Goal: Information Seeking & Learning: Learn about a topic

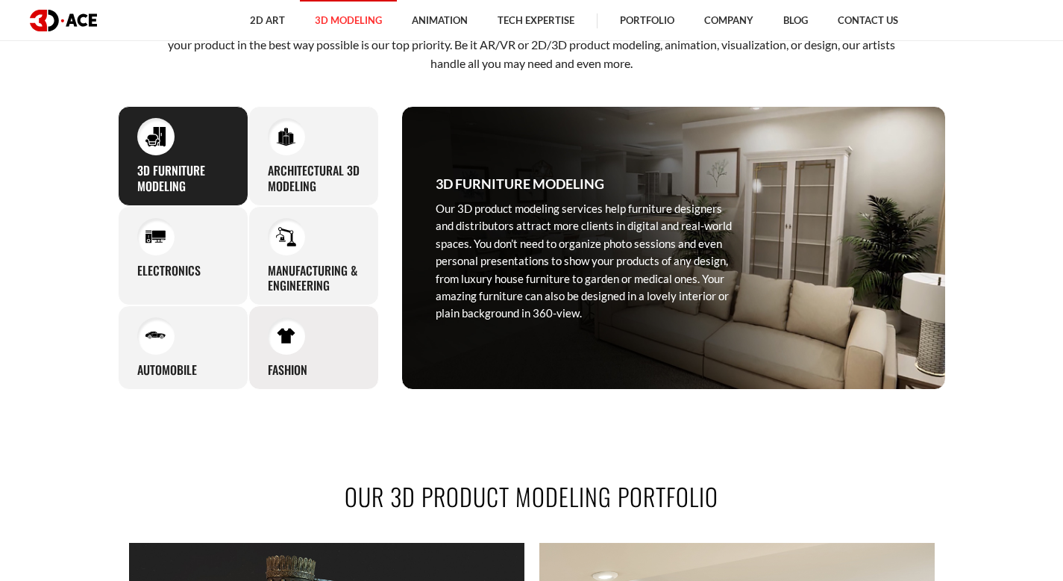
scroll to position [701, 0]
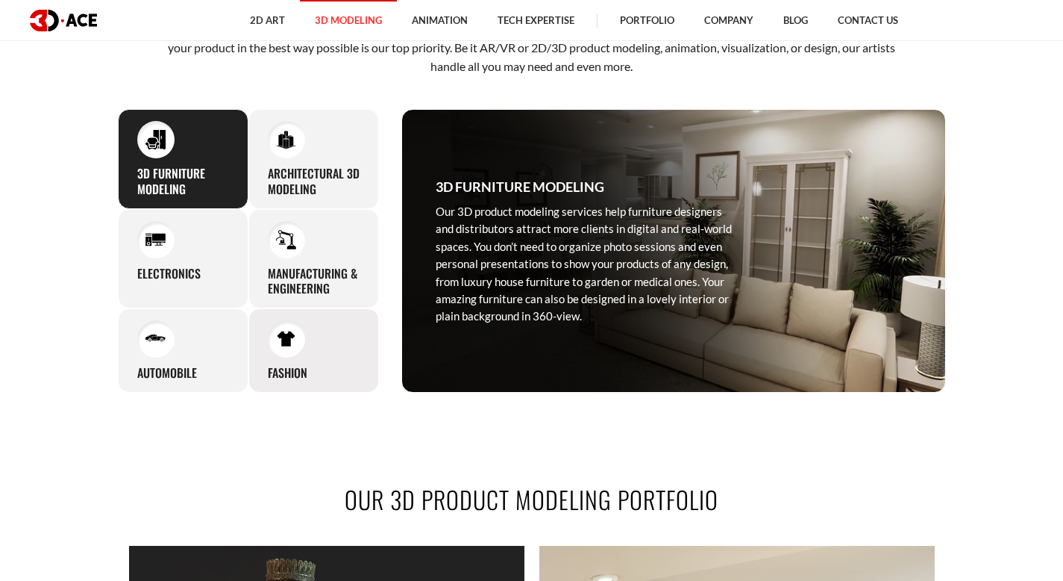
click at [292, 354] on div at bounding box center [286, 338] width 37 height 37
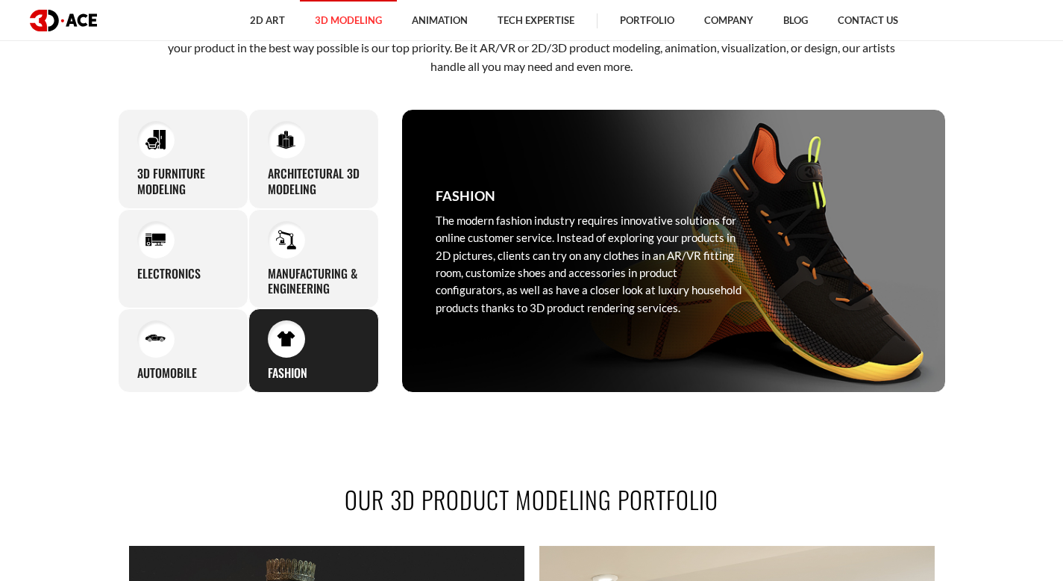
click at [292, 354] on div at bounding box center [286, 338] width 37 height 37
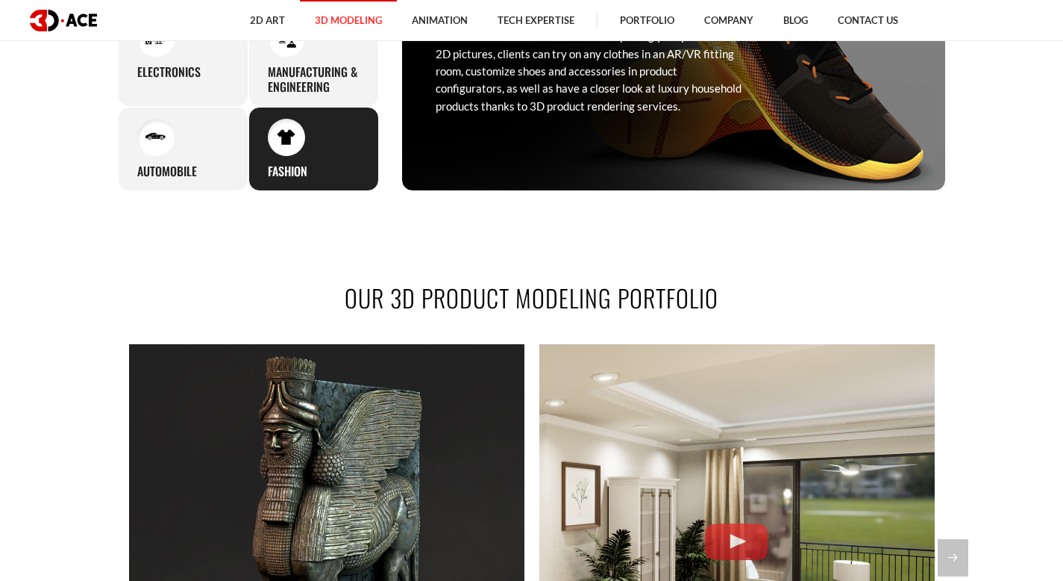
scroll to position [928, 0]
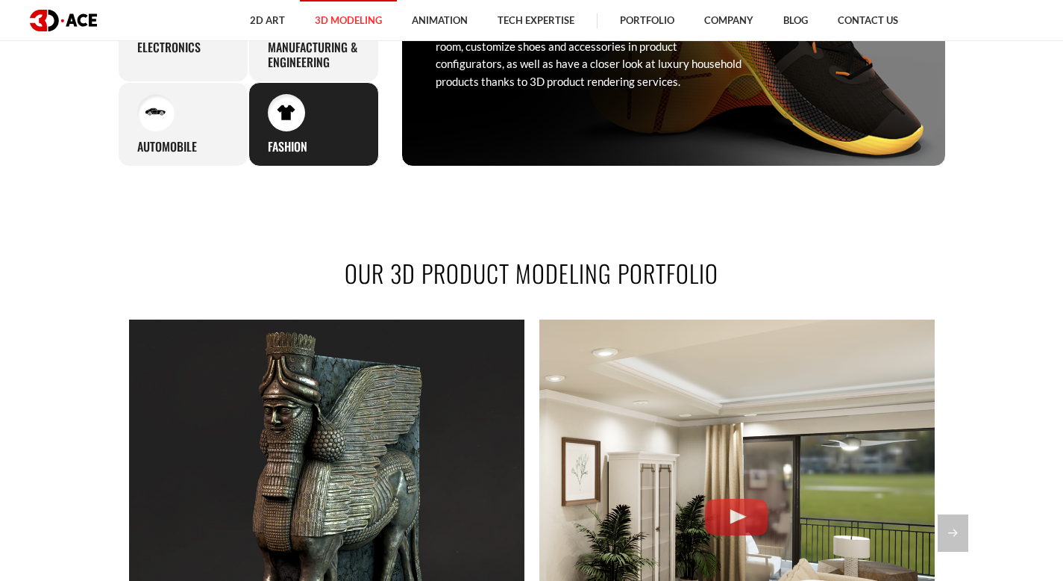
click at [521, 90] on div "Fashion The modern fashion industry requires innovative solutions for online cu…" at bounding box center [588, 25] width 373 height 282
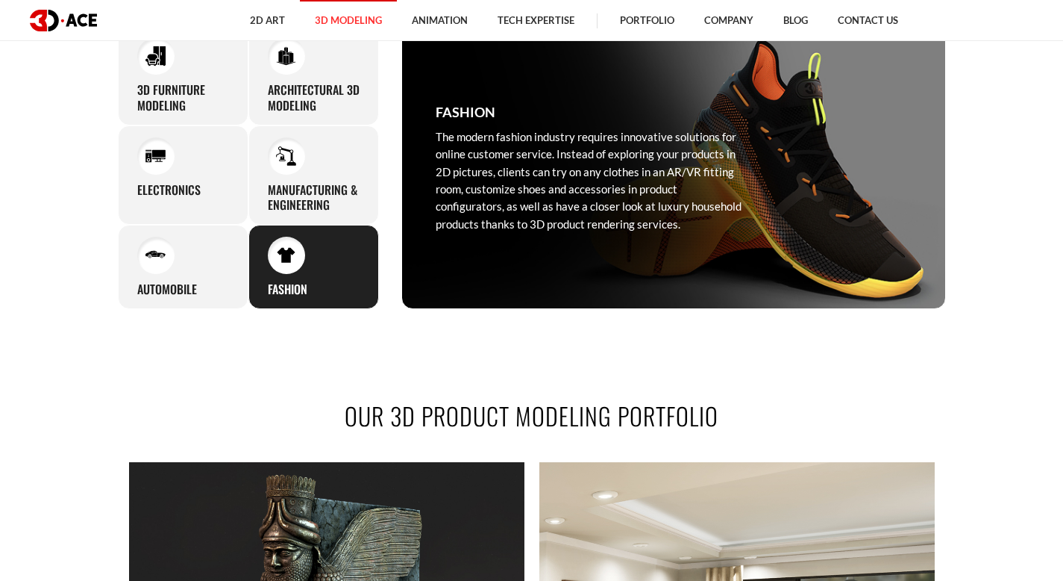
scroll to position [695, 0]
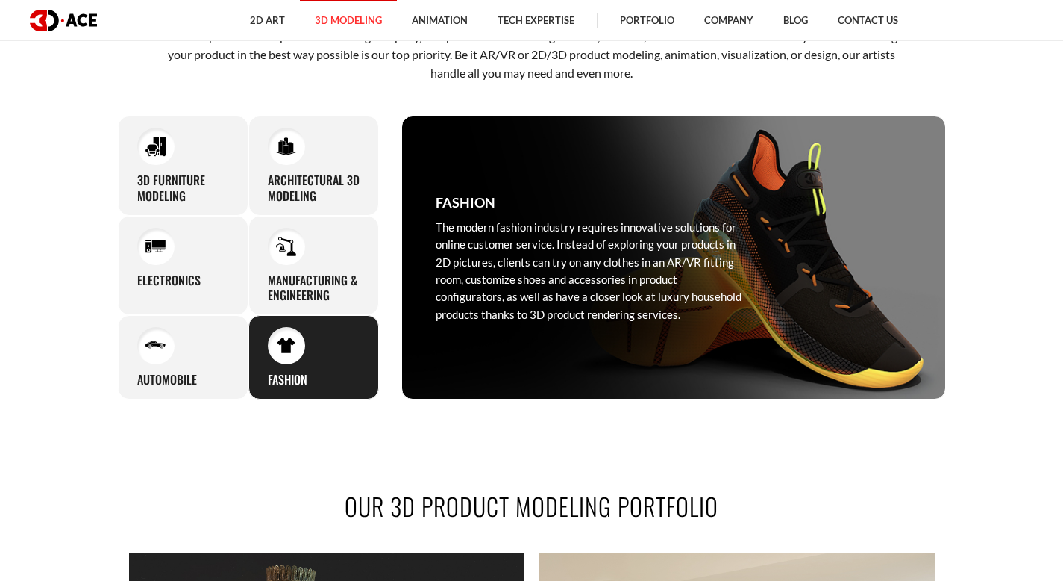
click at [488, 207] on h3 "Fashion" at bounding box center [466, 202] width 60 height 21
click at [560, 222] on p "The modern fashion industry requires innovative solutions for online customer s…" at bounding box center [589, 271] width 306 height 104
click at [468, 213] on div "Fashion The modern fashion industry requires innovative solutions for online cu…" at bounding box center [588, 257] width 373 height 282
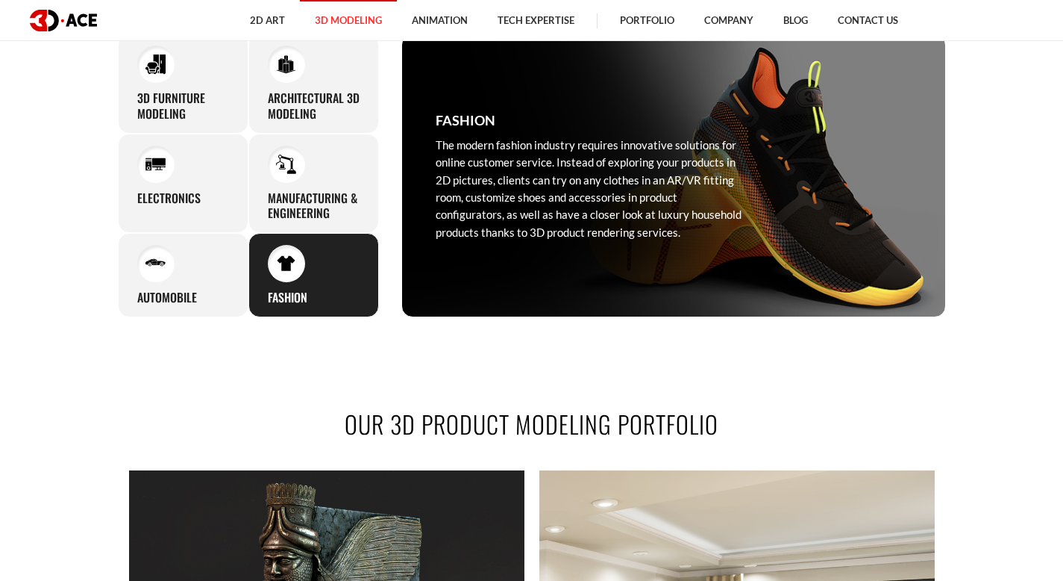
scroll to position [781, 0]
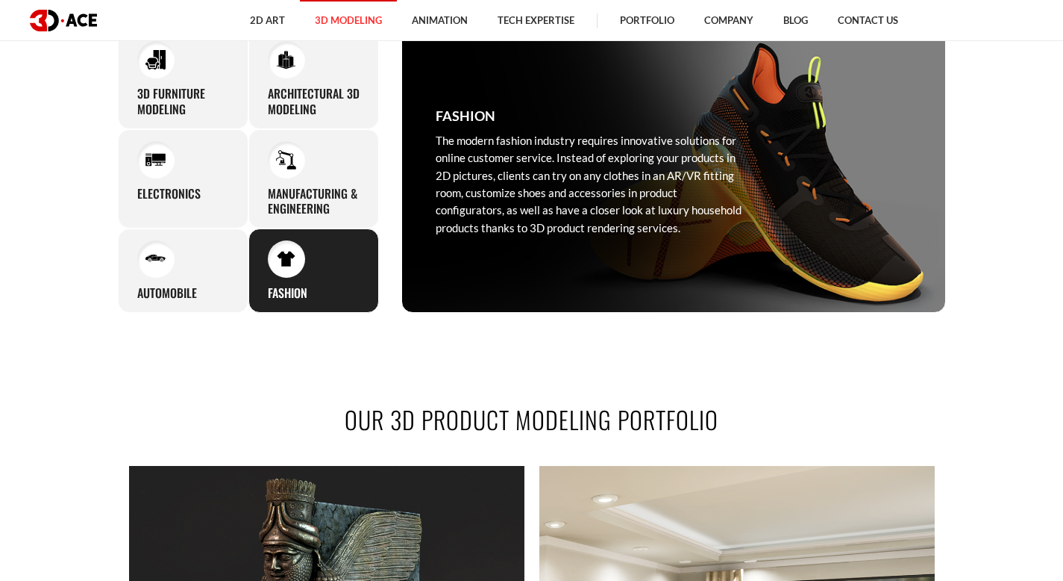
click at [304, 263] on div at bounding box center [286, 258] width 37 height 37
click at [301, 263] on div at bounding box center [286, 258] width 37 height 37
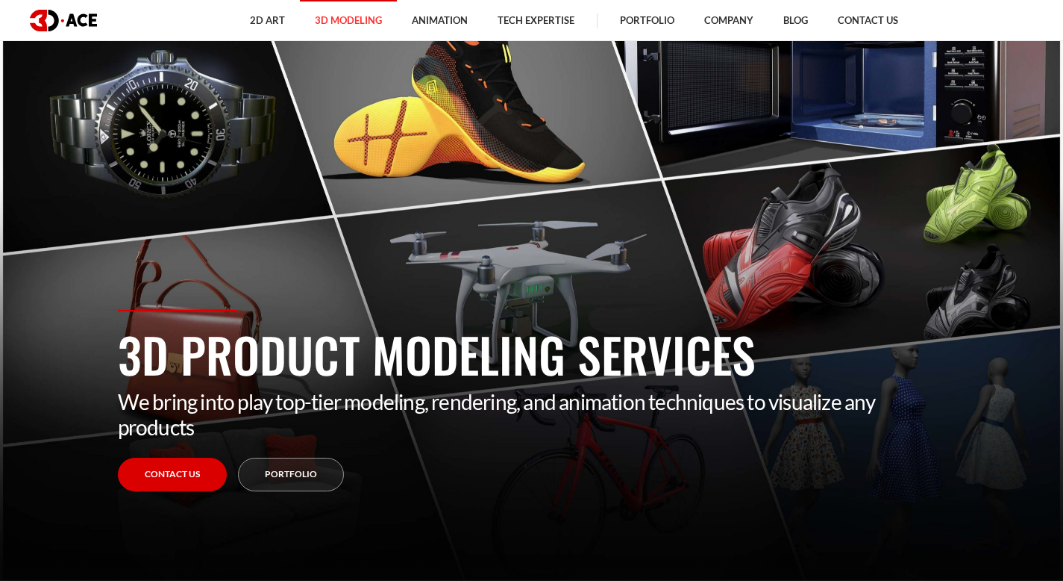
scroll to position [40, 0]
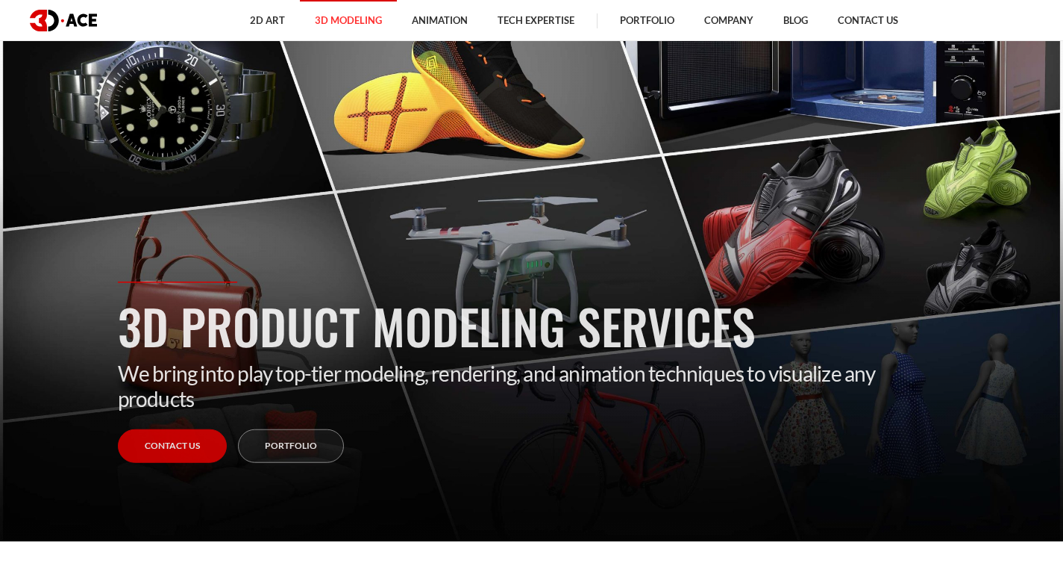
click at [255, 362] on p "We bring into play top-tier modeling, rendering, and animation techniques to vi…" at bounding box center [532, 385] width 828 height 51
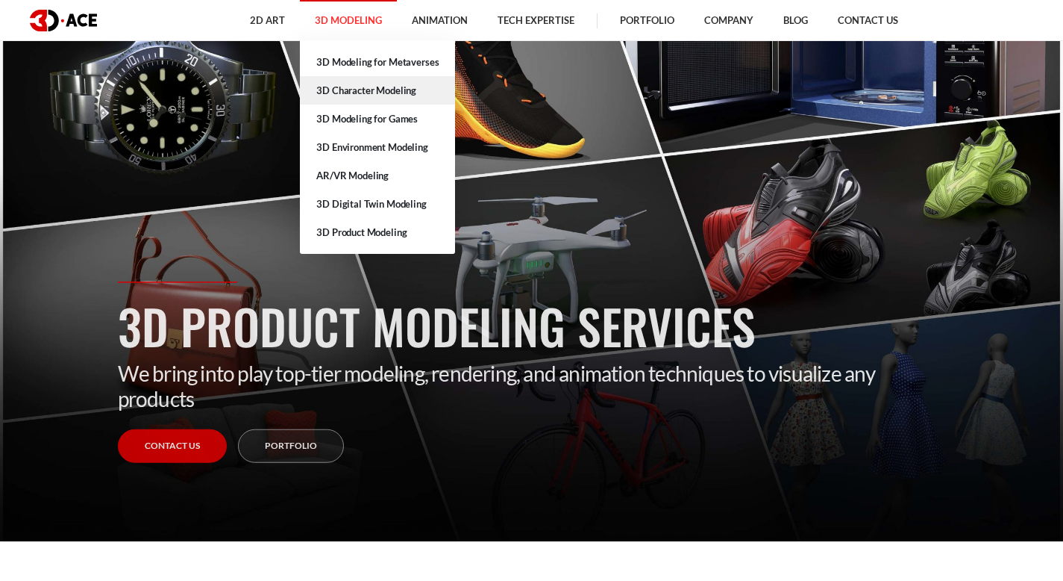
click at [381, 90] on link "3D Character Modeling" at bounding box center [377, 90] width 155 height 28
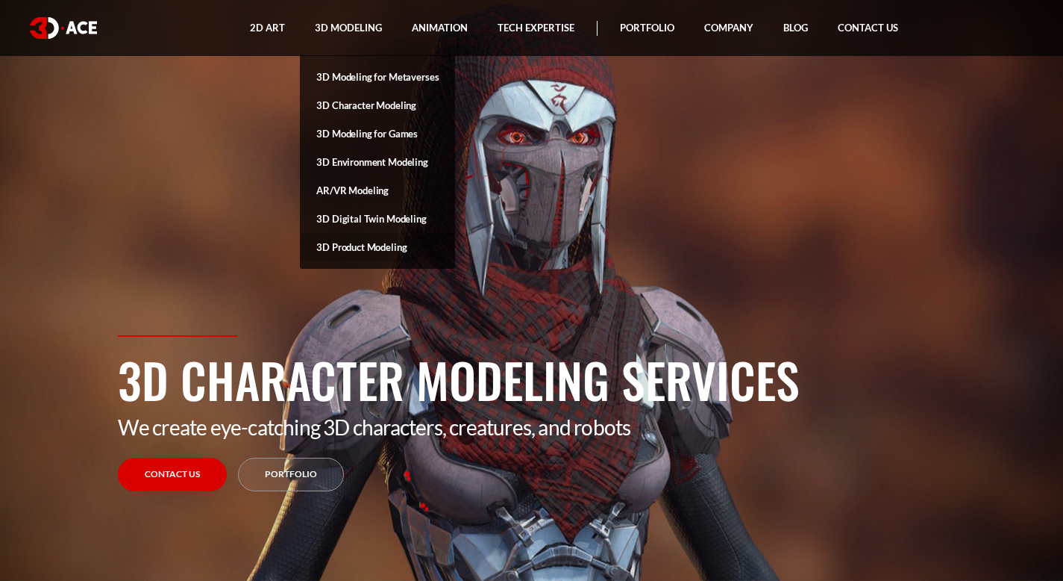
click at [344, 244] on link "3D Product Modeling" at bounding box center [377, 247] width 155 height 28
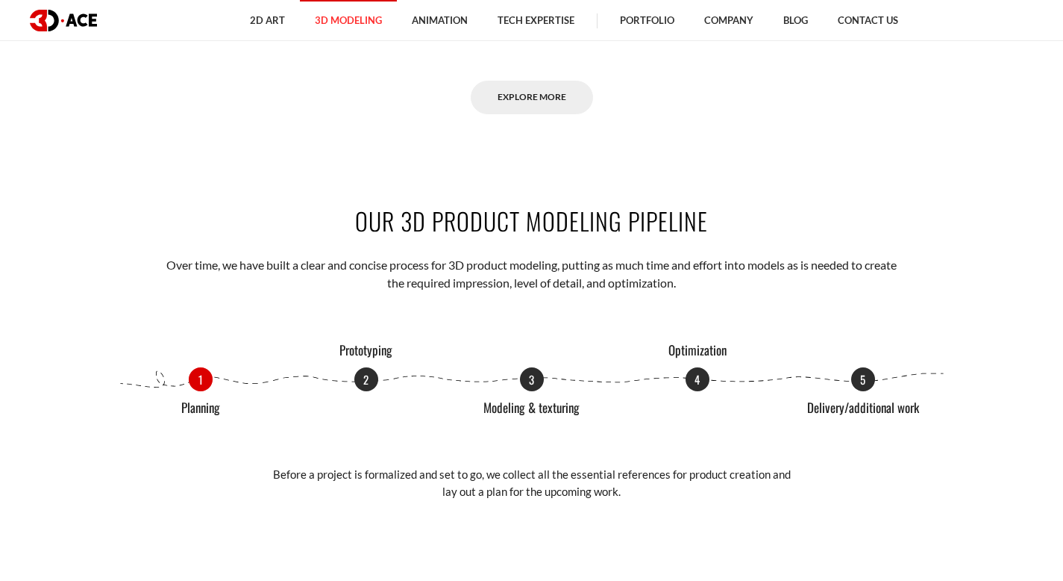
scroll to position [1634, 0]
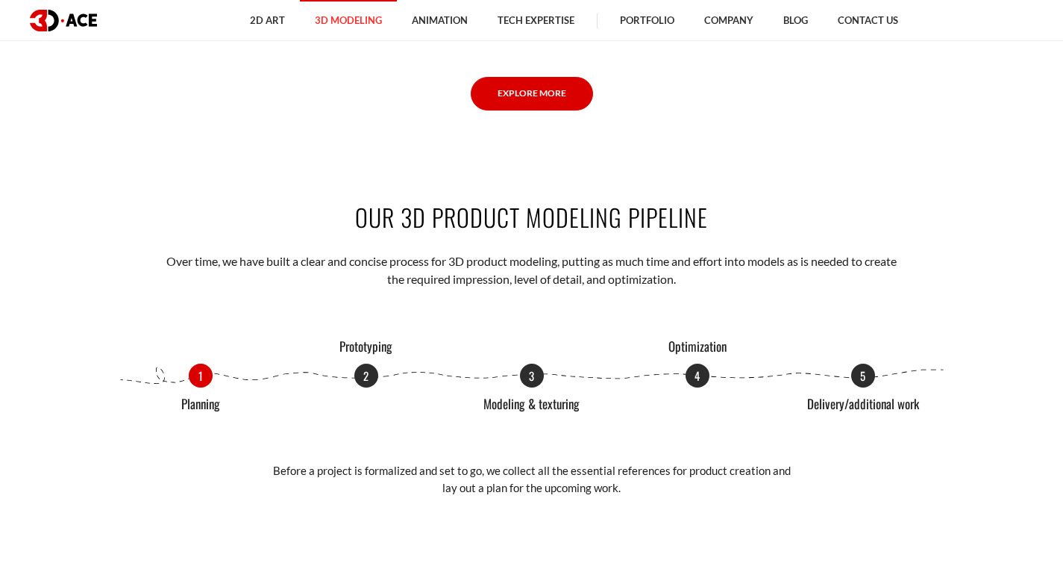
click at [507, 99] on link "Explore More" at bounding box center [532, 94] width 122 height 34
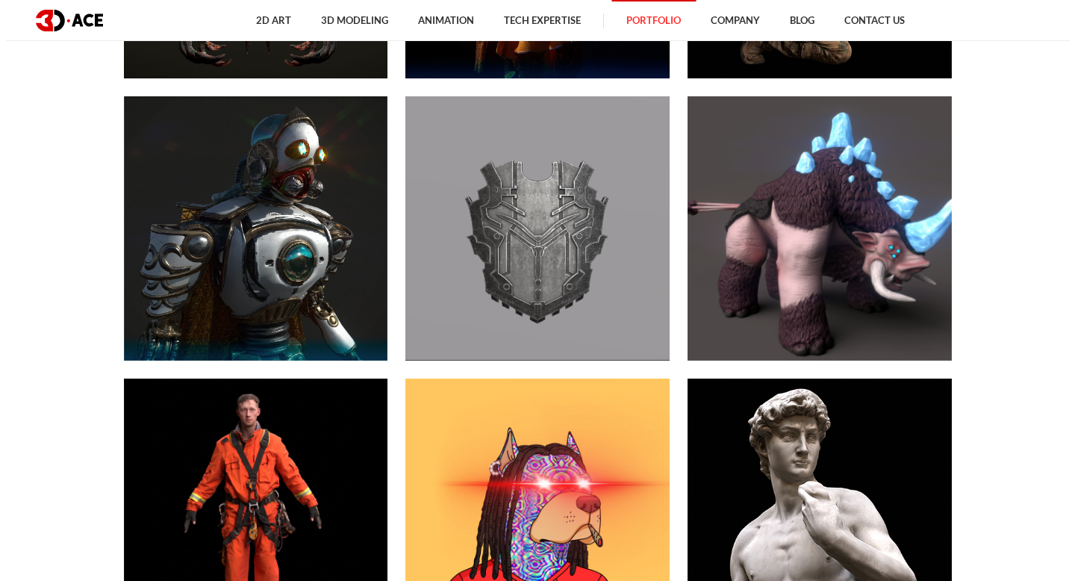
scroll to position [1606, 0]
